Goal: Transaction & Acquisition: Purchase product/service

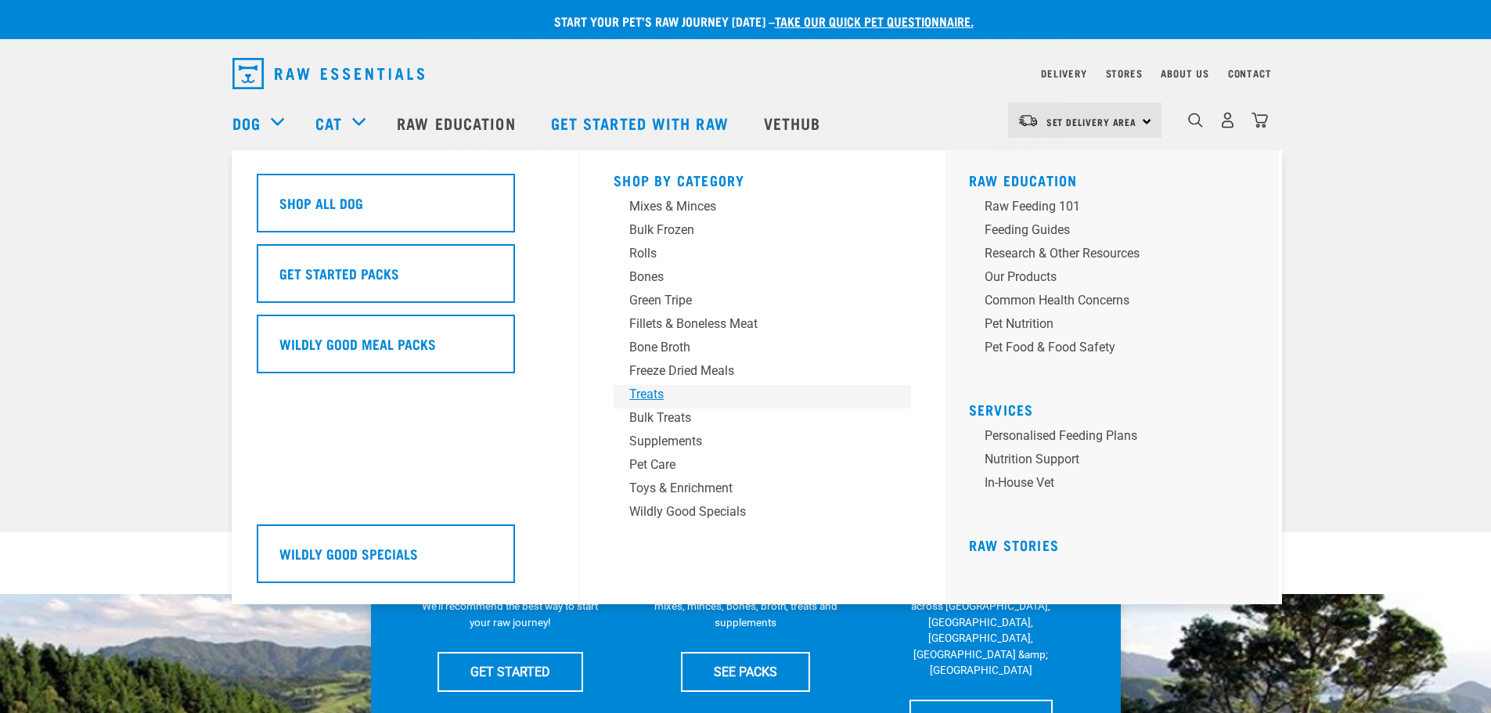
click at [642, 395] on div "Treats" at bounding box center [751, 394] width 244 height 19
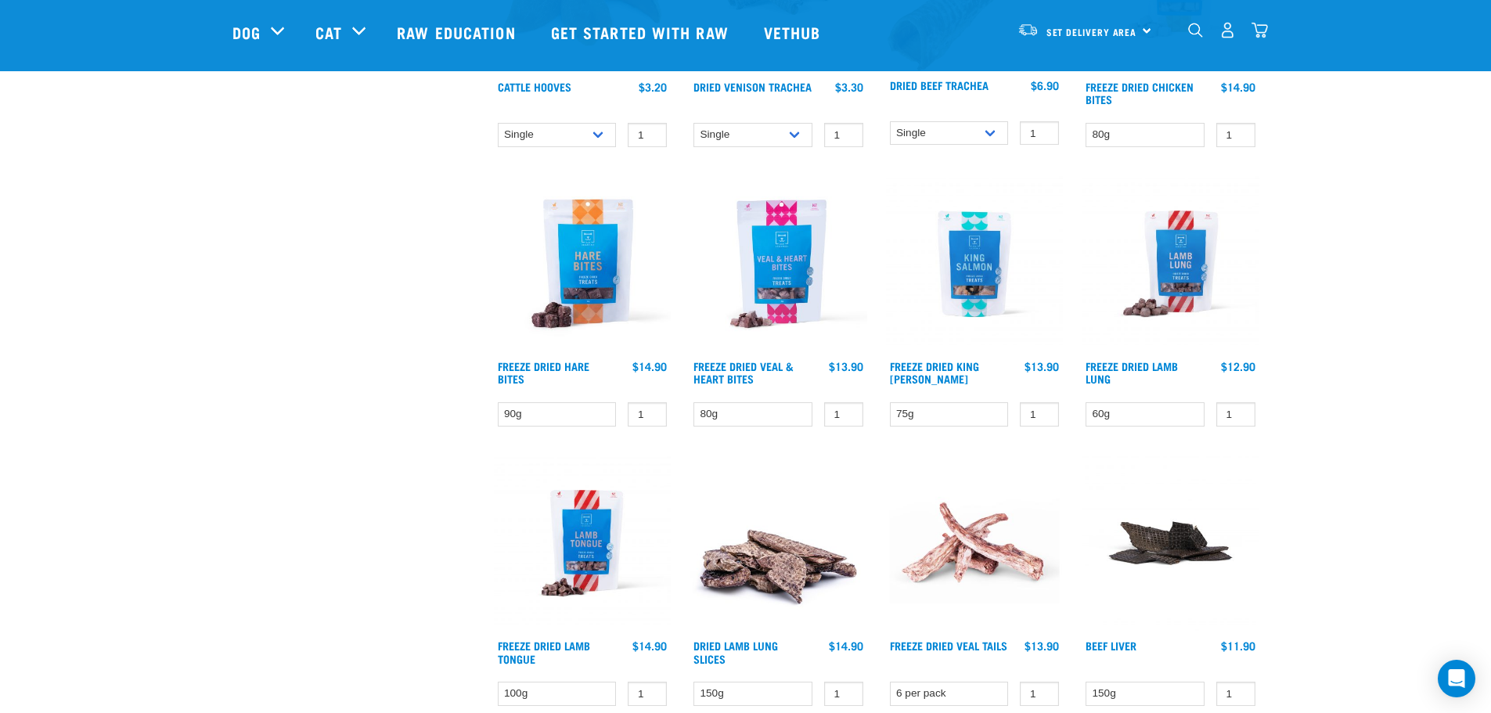
scroll to position [1957, 0]
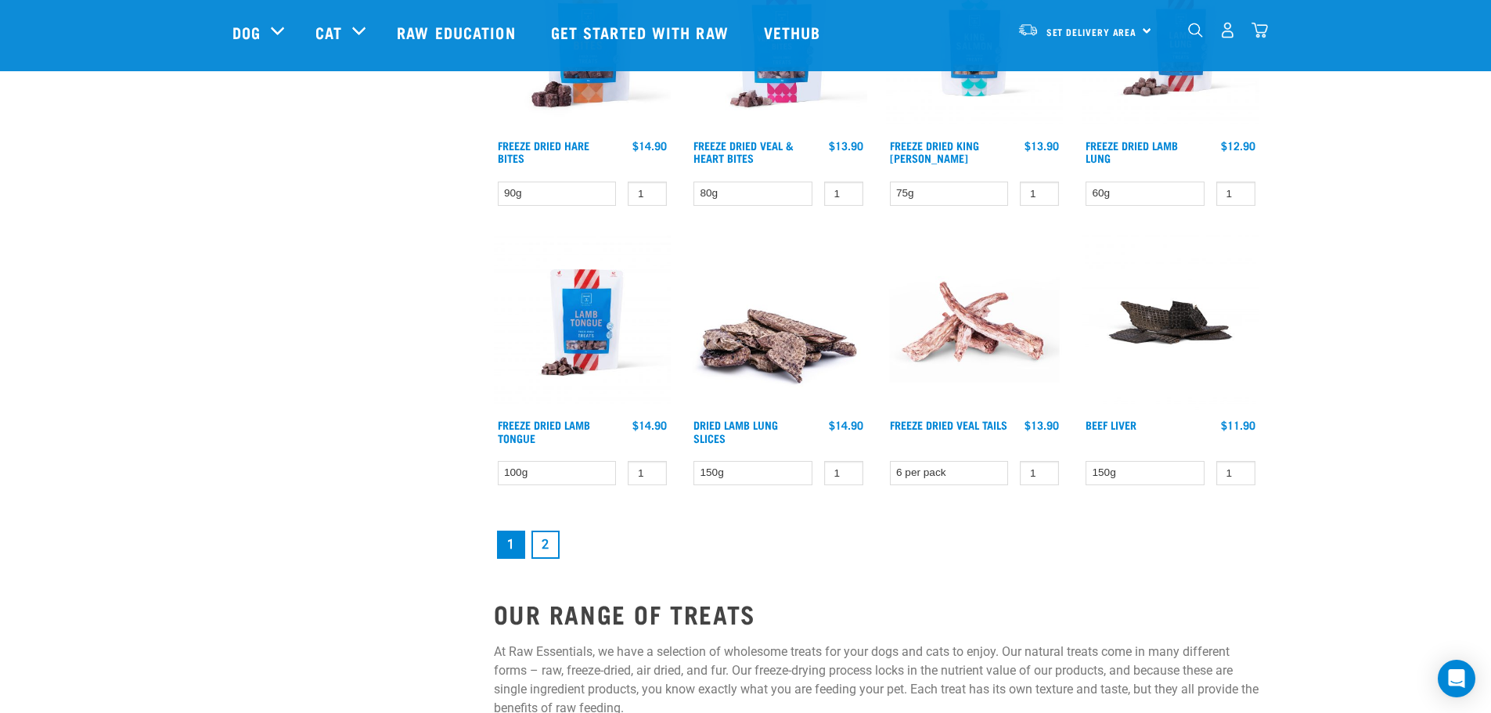
click at [544, 545] on link "2" at bounding box center [545, 545] width 28 height 28
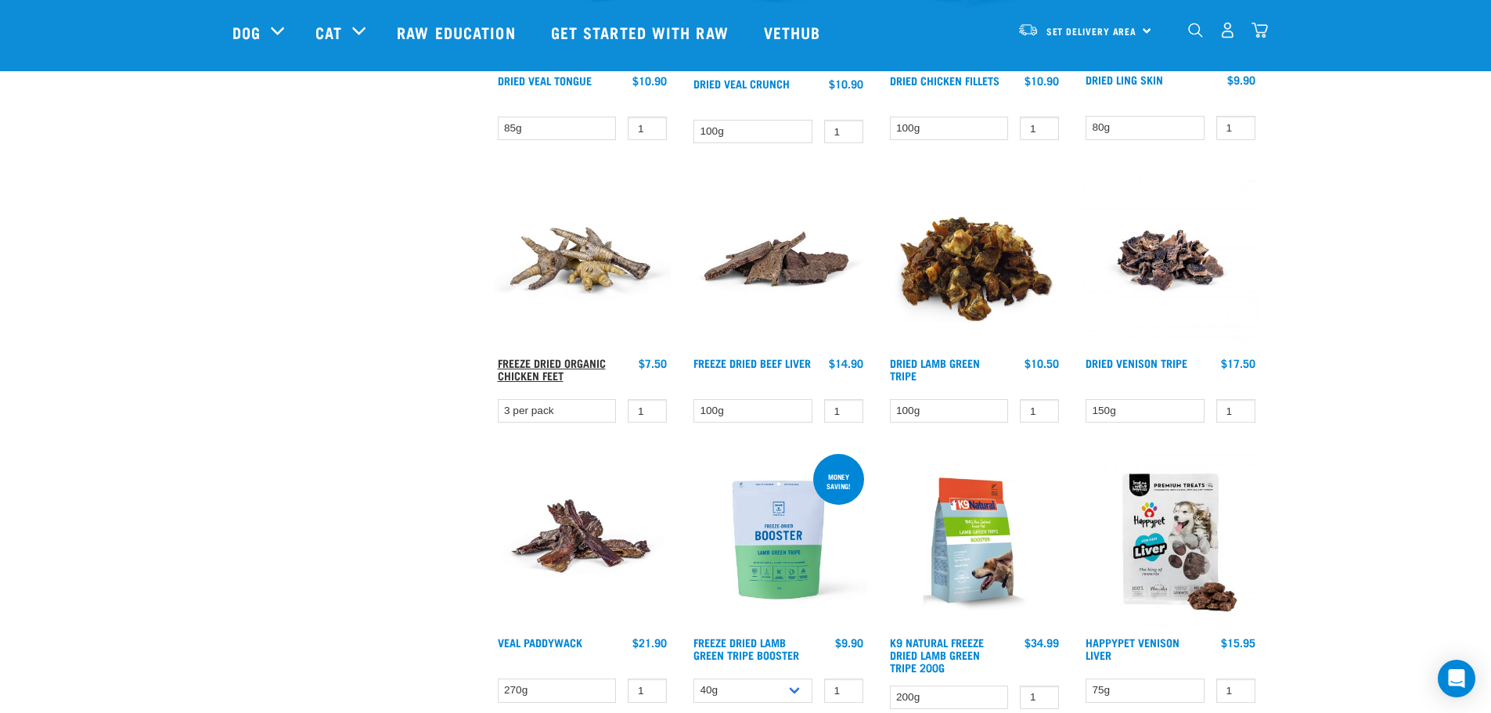
scroll to position [626, 0]
